Goal: Task Accomplishment & Management: Complete application form

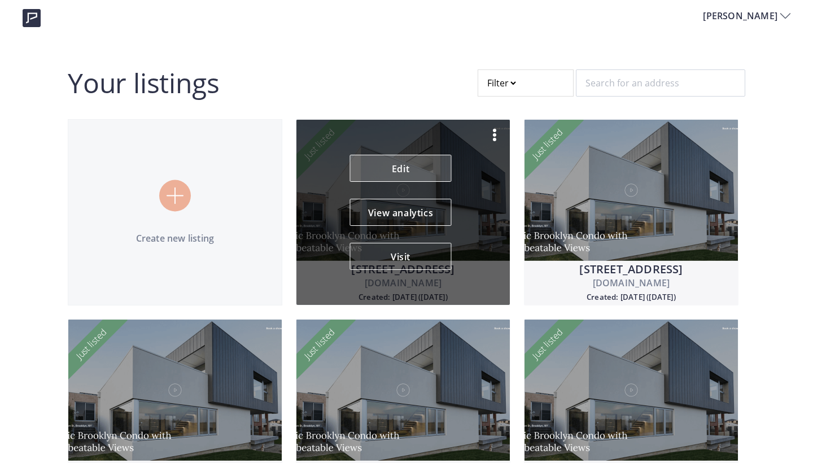
click at [396, 165] on link "Edit" at bounding box center [401, 168] width 102 height 27
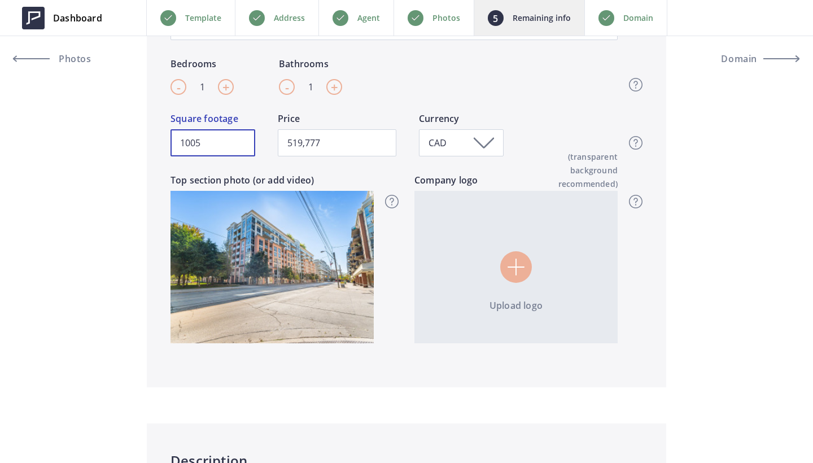
drag, startPoint x: 224, startPoint y: 141, endPoint x: 147, endPoint y: 141, distance: 76.8
click at [147, 141] on div "Top section One + Den Suite at the DNA Lofts, King West 👑 Property title Top se…" at bounding box center [406, 156] width 519 height 462
type input "5"
type input "519,777"
type input "56"
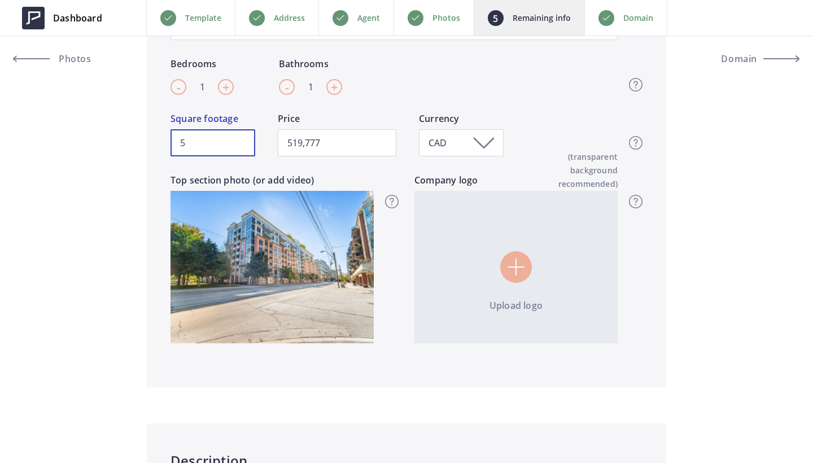
type input "519,777"
type input "560"
type input "519,777"
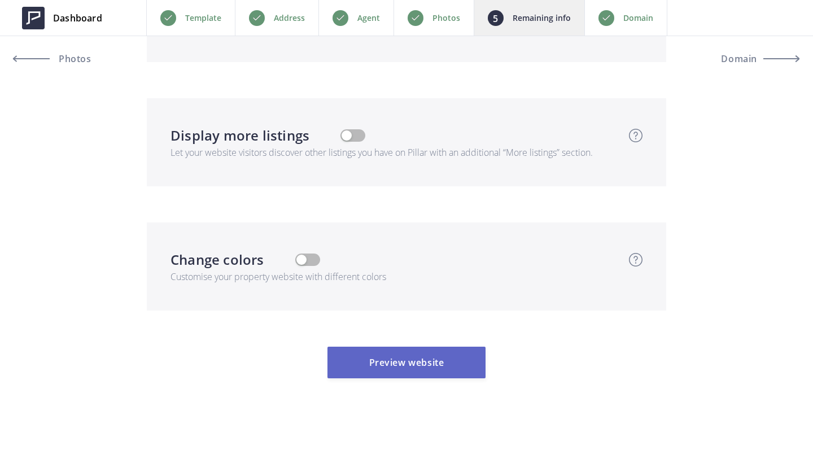
scroll to position [3390, 0]
type input "560"
click at [417, 358] on button "Preview website" at bounding box center [406, 363] width 158 height 32
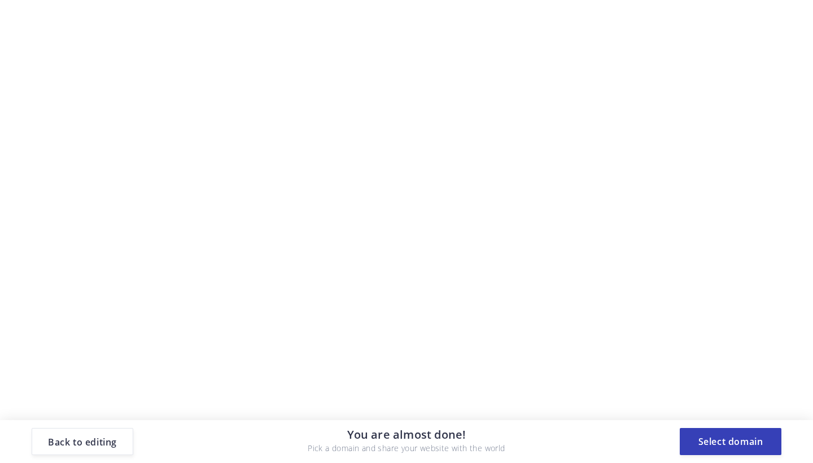
scroll to position [0, 0]
click at [717, 440] on button "Select domain" at bounding box center [731, 441] width 102 height 27
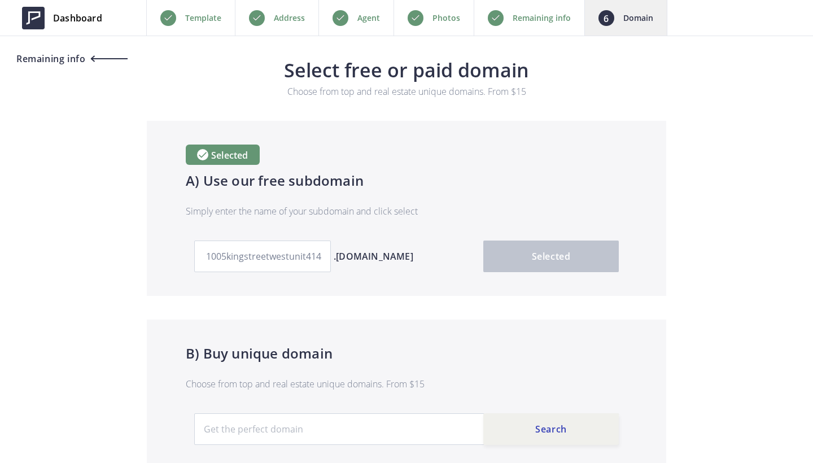
click at [78, 56] on span "Remaining info" at bounding box center [50, 58] width 72 height 9
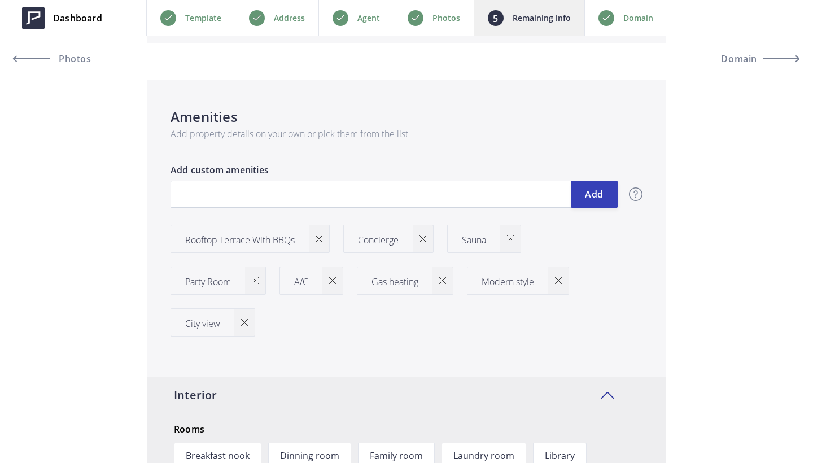
scroll to position [1419, 0]
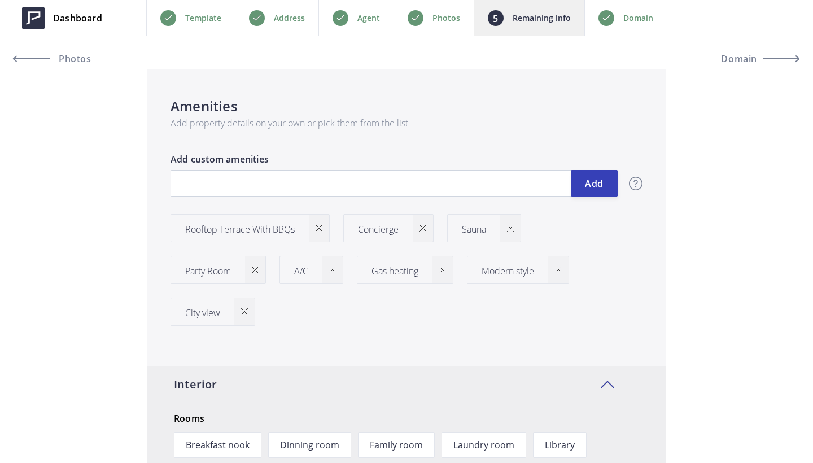
click at [514, 225] on img at bounding box center [510, 228] width 7 height 7
type input "519,777"
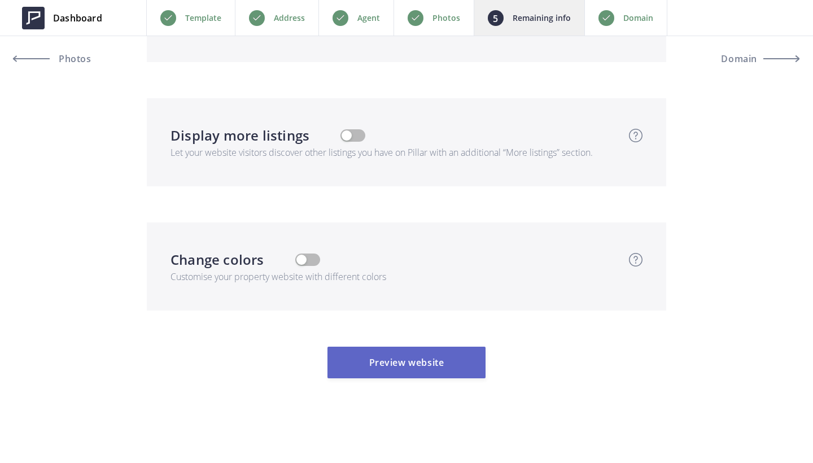
scroll to position [3350, 0]
click at [445, 355] on button "Preview website" at bounding box center [406, 363] width 158 height 32
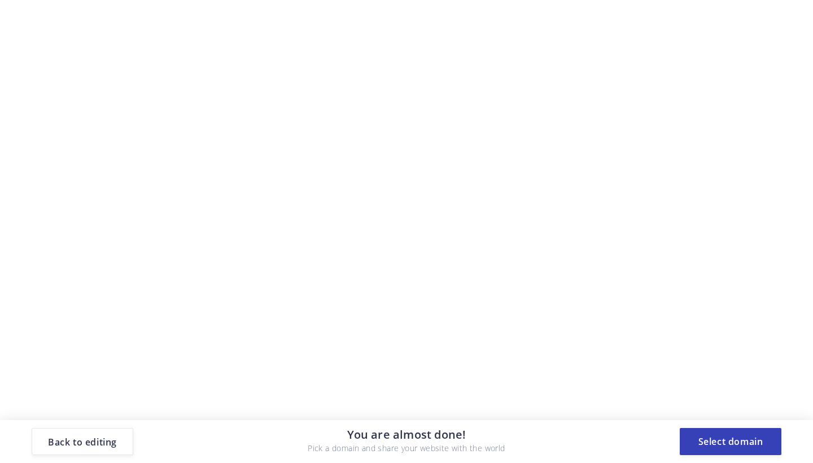
scroll to position [0, 0]
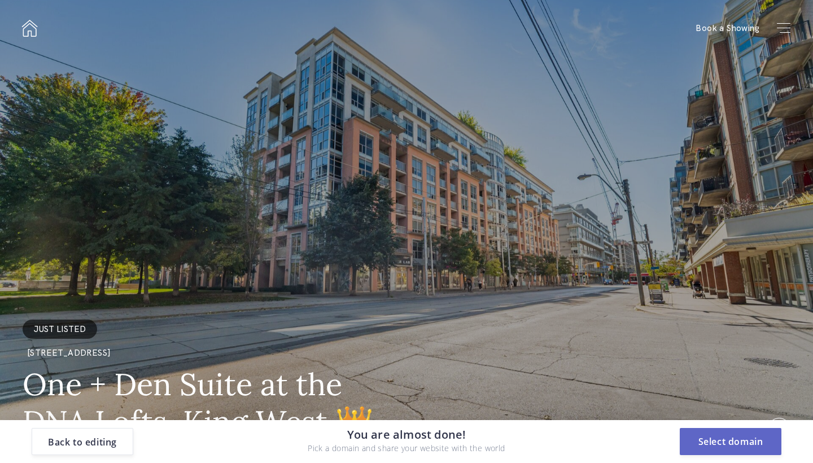
click at [745, 445] on button "Select domain" at bounding box center [731, 441] width 102 height 27
